Goal: Information Seeking & Learning: Understand process/instructions

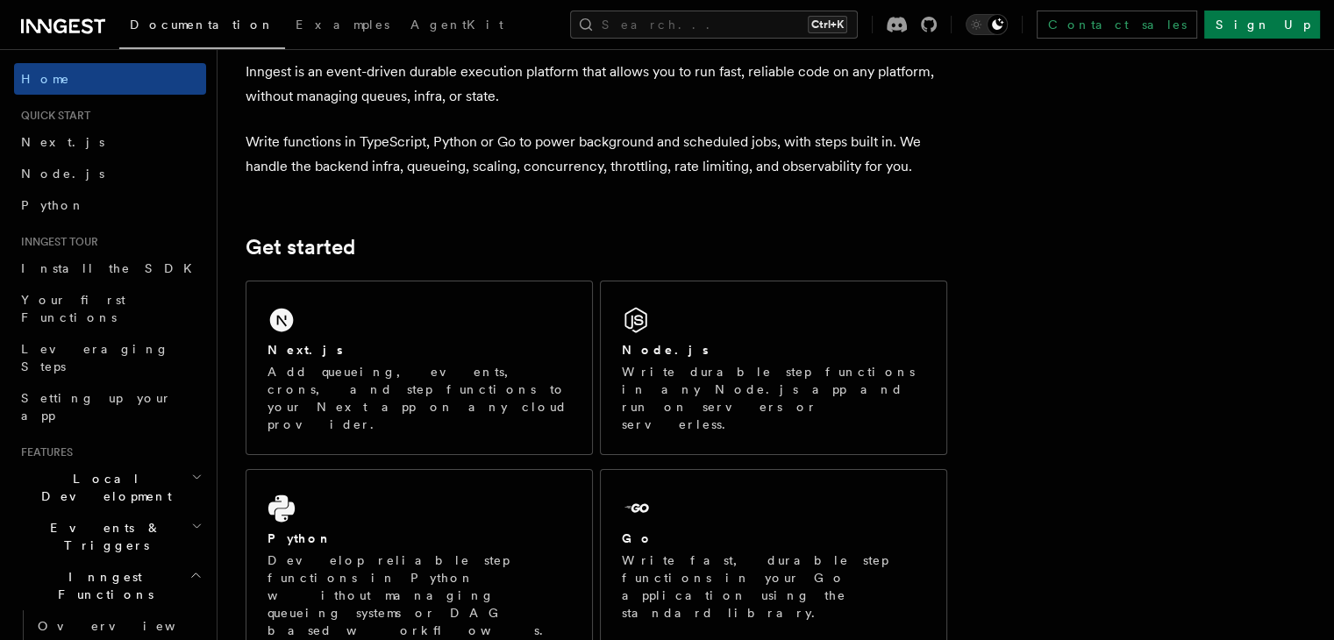
scroll to position [196, 0]
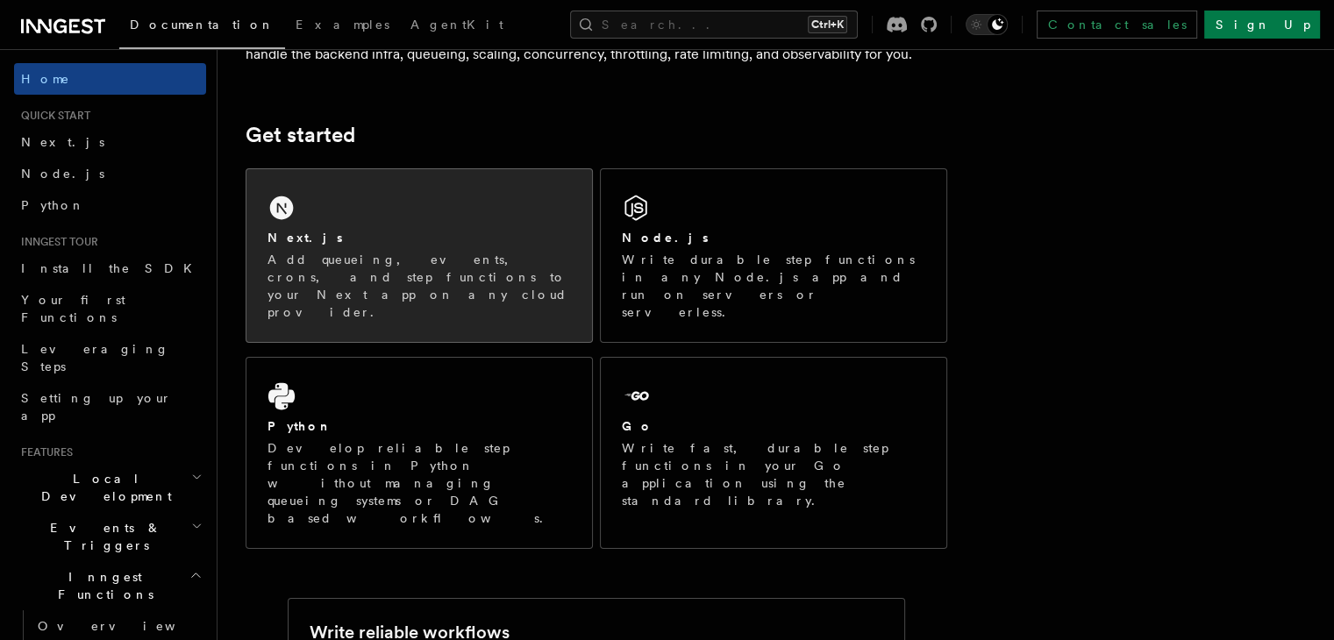
click at [407, 295] on div "Next.js Add queueing, events, crons, and step functions to your Next app on any…" at bounding box center [418, 255] width 345 height 173
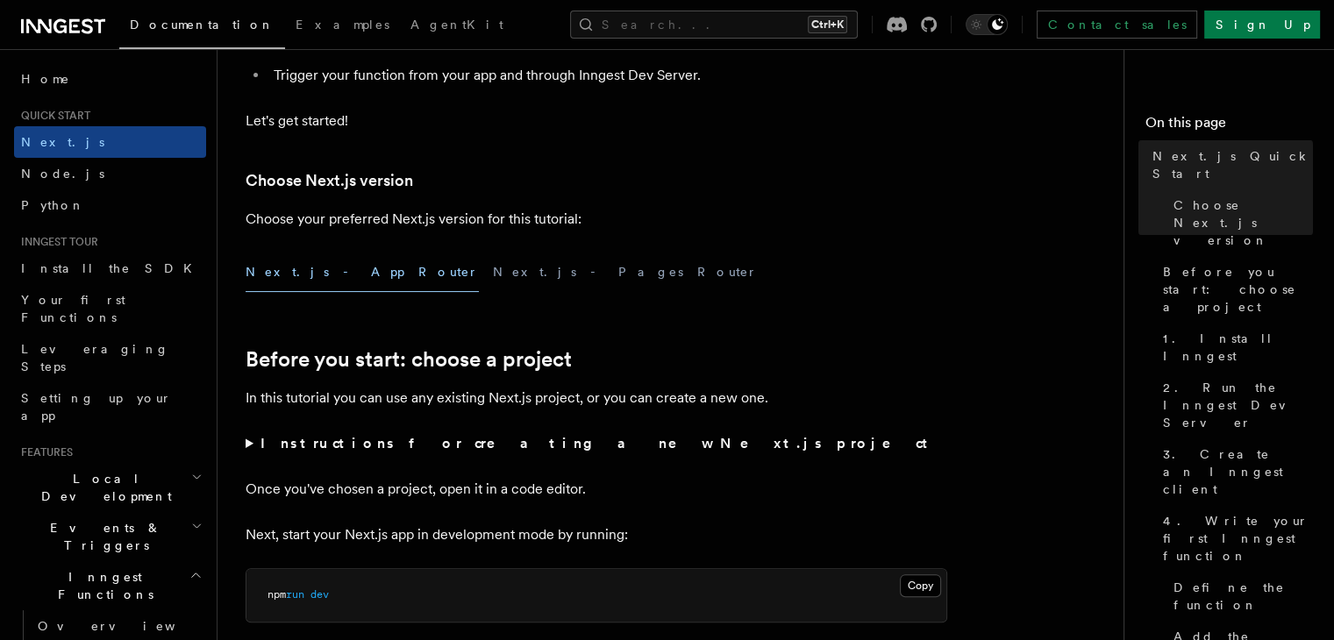
scroll to position [324, 0]
click at [305, 285] on button "Next.js - App Router" at bounding box center [362, 270] width 233 height 39
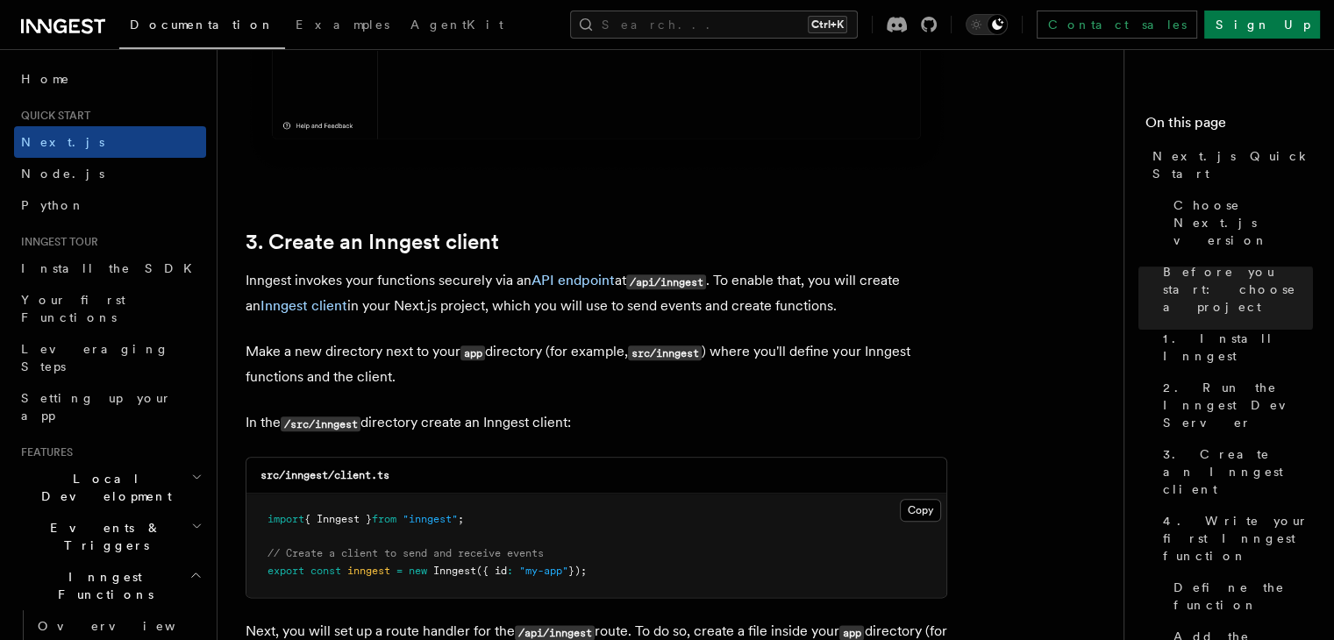
scroll to position [1911, 0]
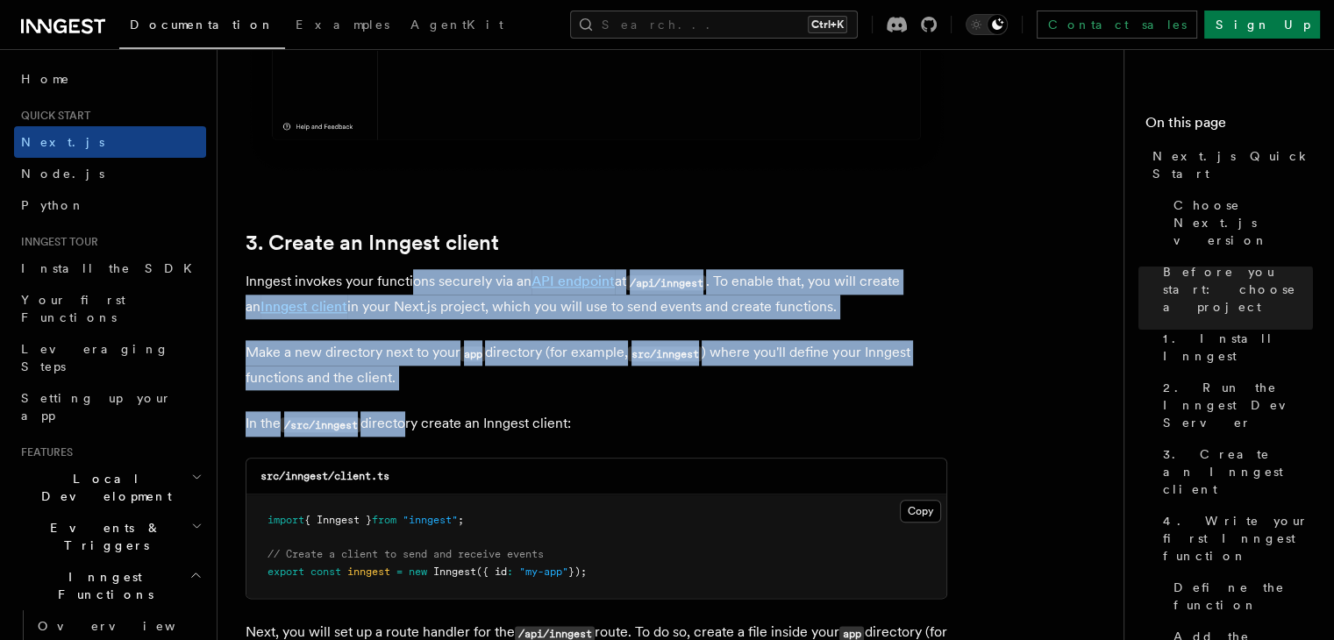
drag, startPoint x: 405, startPoint y: 402, endPoint x: 410, endPoint y: 267, distance: 134.3
click at [417, 301] on p "Inngest invokes your functions securely via an API endpoint at /api/inngest . T…" at bounding box center [596, 294] width 701 height 50
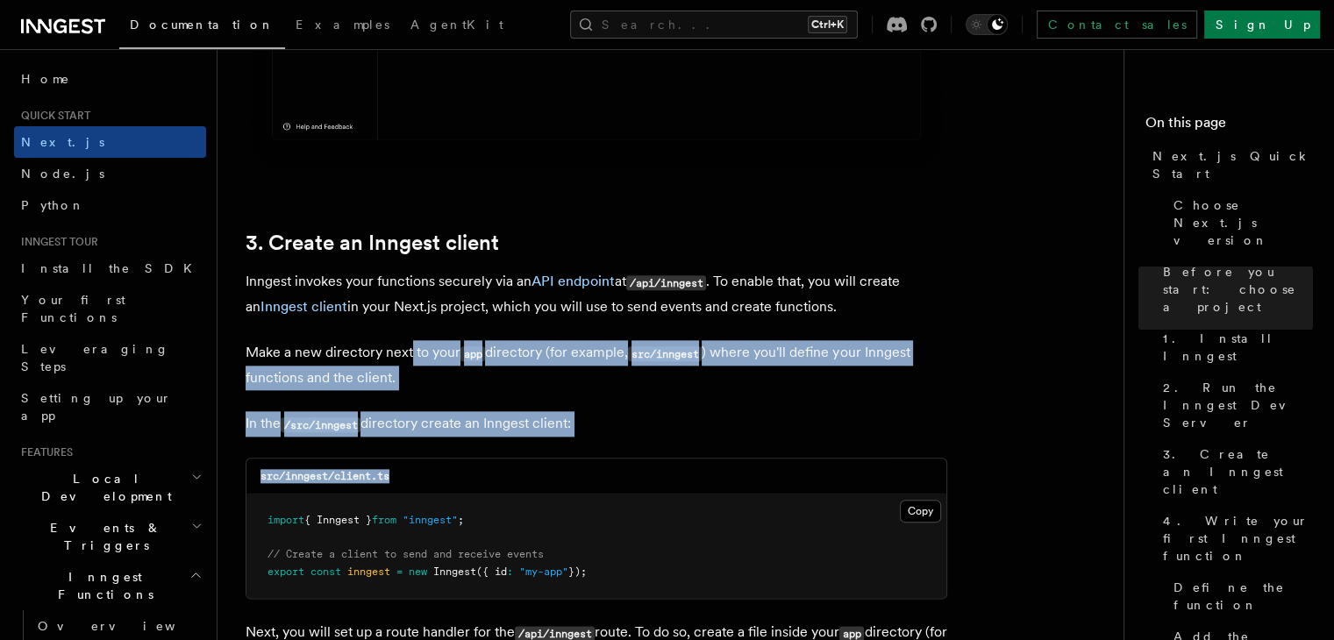
drag, startPoint x: 390, startPoint y: 478, endPoint x: 411, endPoint y: 327, distance: 152.3
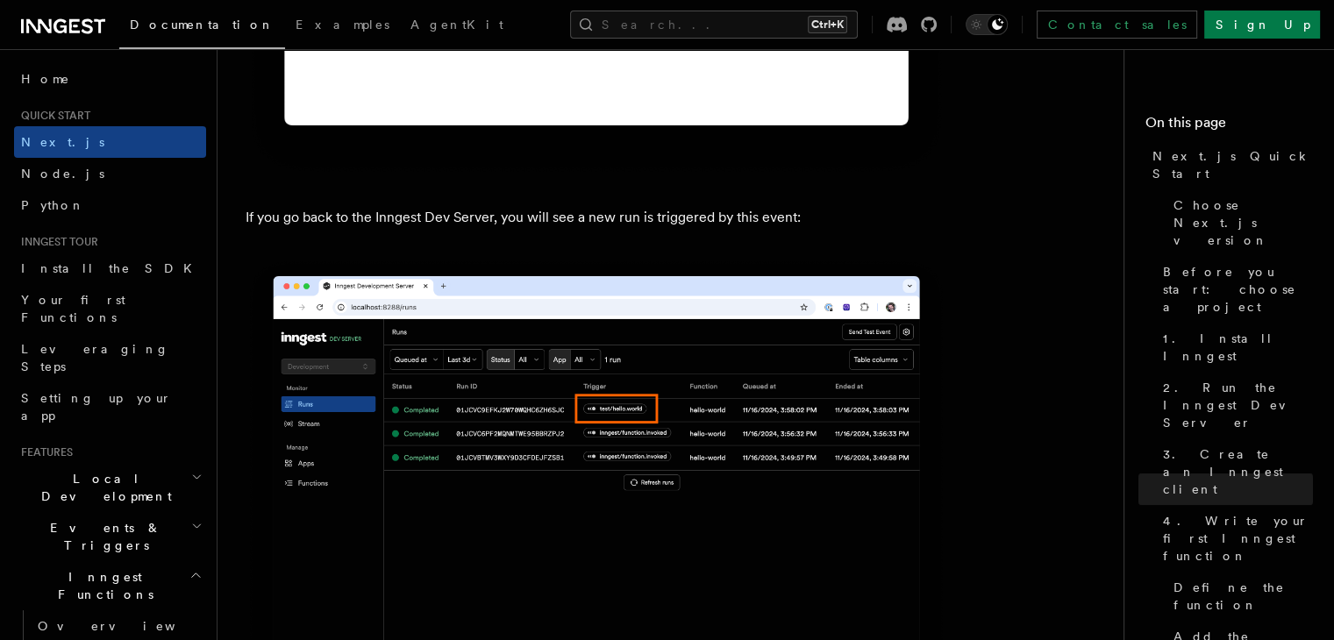
scroll to position [10224, 0]
